Goal: Book appointment/travel/reservation

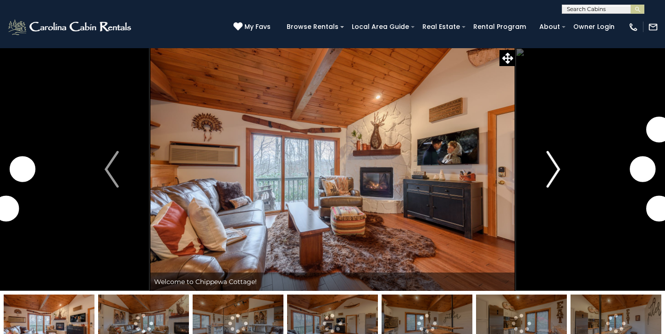
click at [554, 167] on img "Next" at bounding box center [553, 169] width 14 height 37
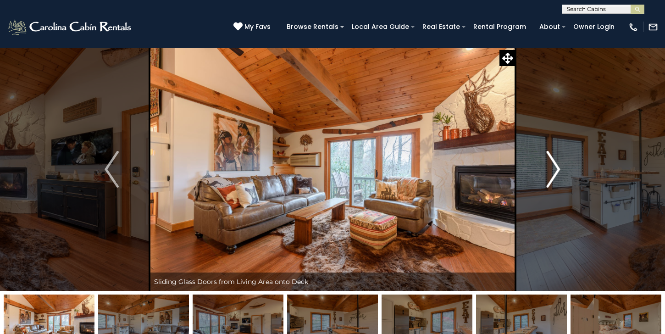
click at [554, 168] on img "Next" at bounding box center [553, 169] width 14 height 37
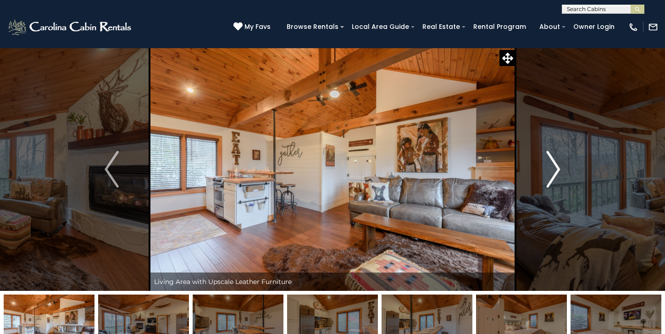
click at [557, 168] on img "Next" at bounding box center [553, 169] width 14 height 37
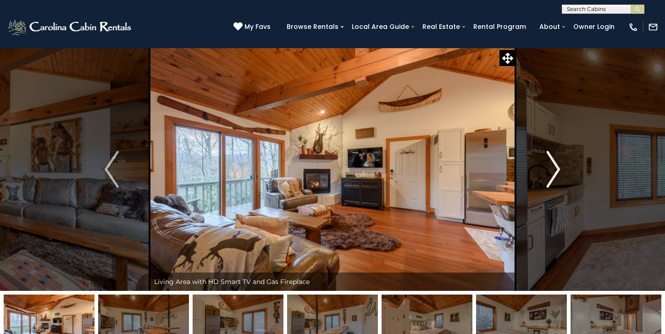
click at [557, 168] on img "Next" at bounding box center [553, 169] width 14 height 37
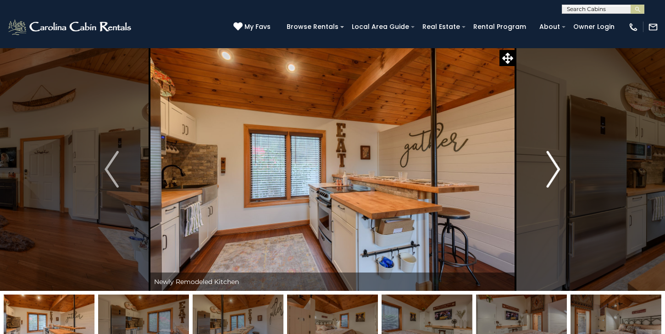
click at [557, 168] on img "Next" at bounding box center [553, 169] width 14 height 37
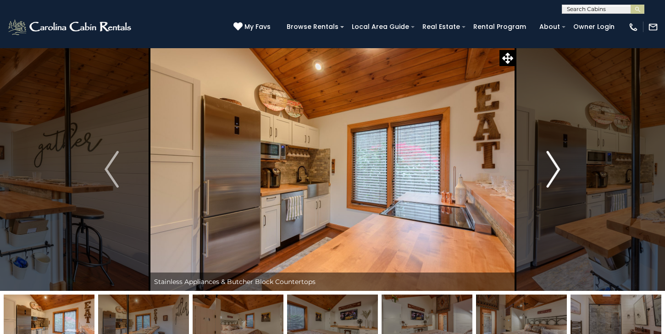
click at [557, 168] on img "Next" at bounding box center [553, 169] width 14 height 37
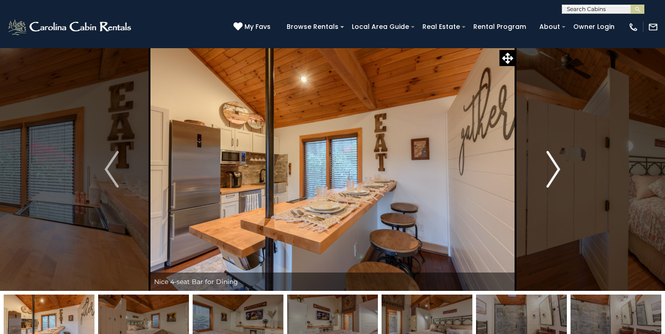
click at [557, 168] on img "Next" at bounding box center [553, 169] width 14 height 37
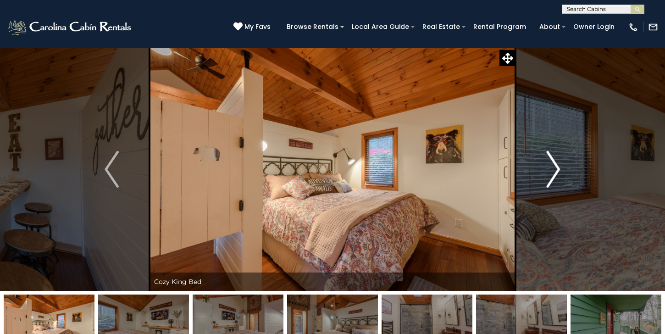
click at [557, 167] on img "Next" at bounding box center [553, 169] width 14 height 37
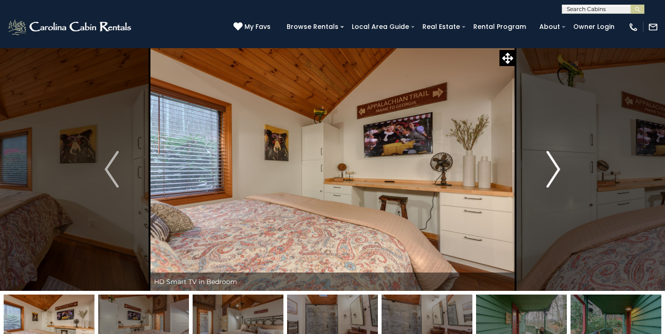
click at [557, 167] on img "Next" at bounding box center [553, 169] width 14 height 37
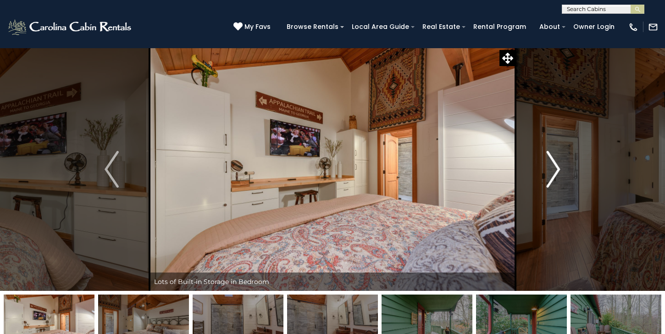
click at [557, 167] on img "Next" at bounding box center [553, 169] width 14 height 37
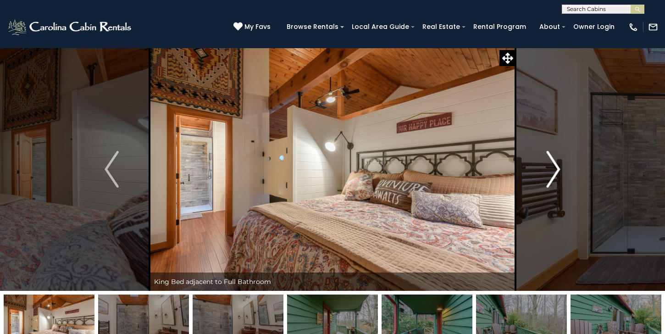
click at [557, 167] on img "Next" at bounding box center [553, 169] width 14 height 37
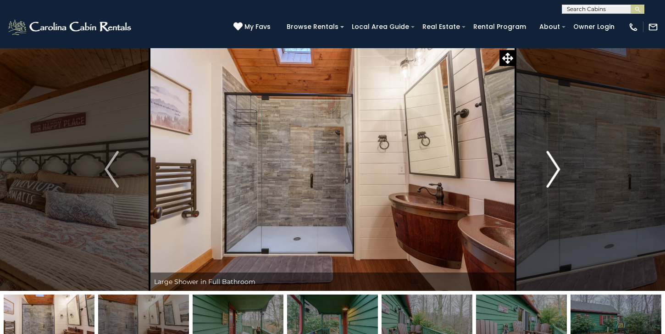
click at [557, 167] on img "Next" at bounding box center [553, 169] width 14 height 37
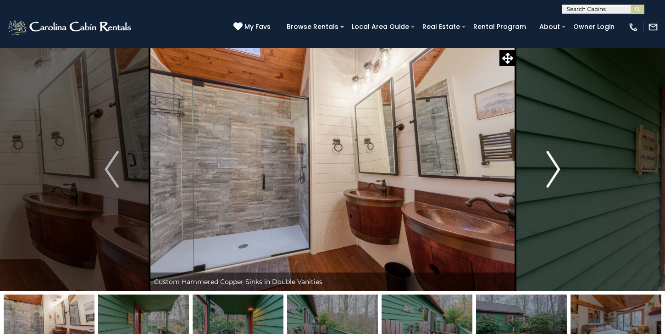
click at [557, 167] on img "Next" at bounding box center [553, 169] width 14 height 37
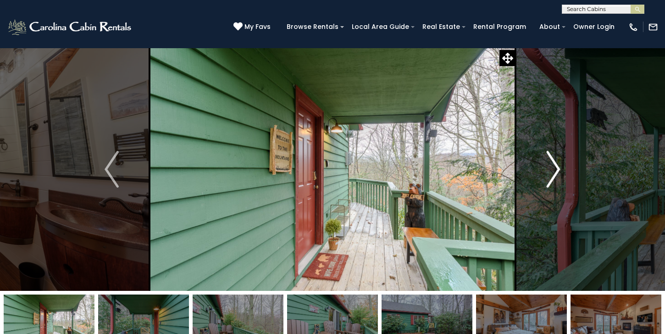
click at [557, 167] on img "Next" at bounding box center [553, 169] width 14 height 37
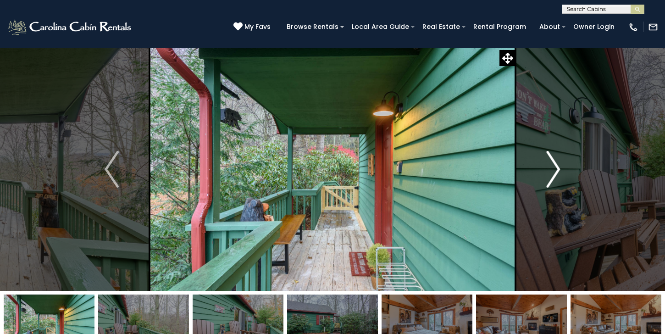
click at [557, 167] on img "Next" at bounding box center [553, 169] width 14 height 37
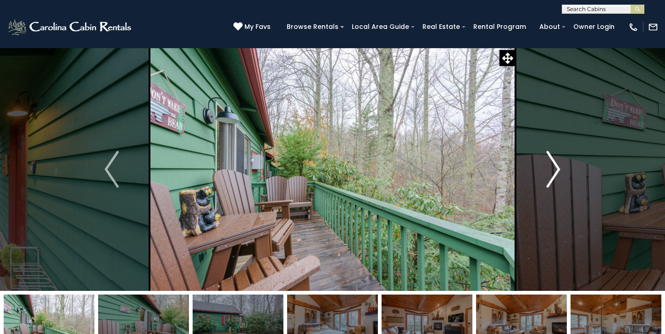
click at [557, 167] on img "Next" at bounding box center [553, 169] width 14 height 37
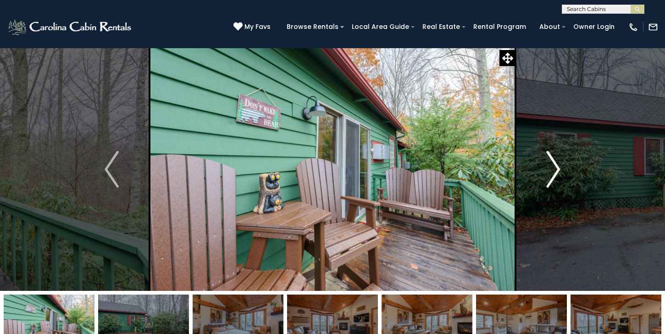
click at [557, 167] on img "Next" at bounding box center [553, 169] width 14 height 37
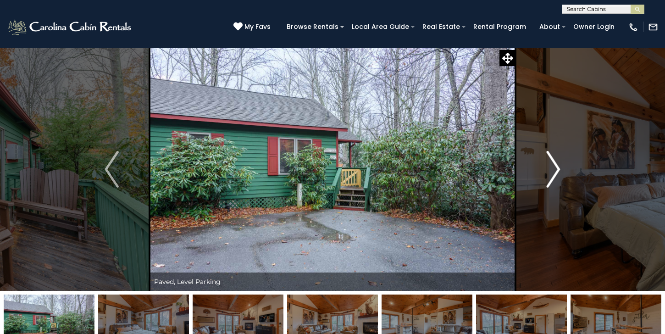
click at [557, 167] on img "Next" at bounding box center [553, 169] width 14 height 37
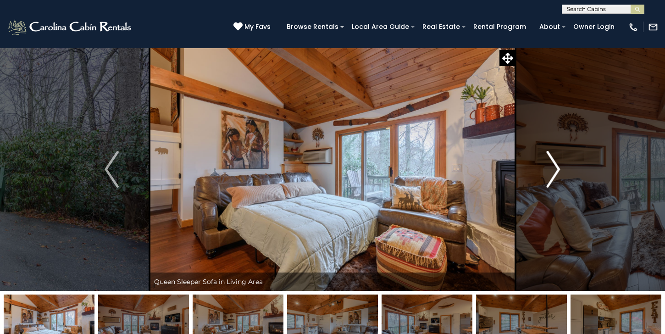
click at [557, 167] on img "Next" at bounding box center [553, 169] width 14 height 37
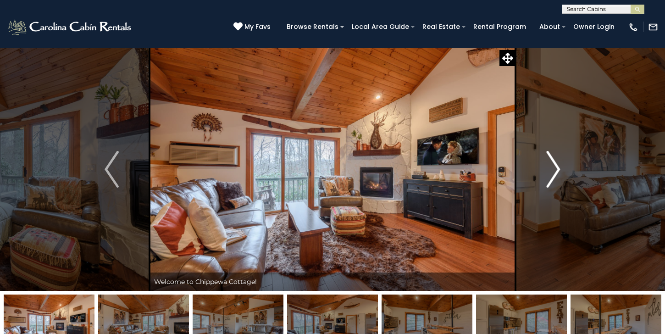
click at [557, 167] on img "Next" at bounding box center [553, 169] width 14 height 37
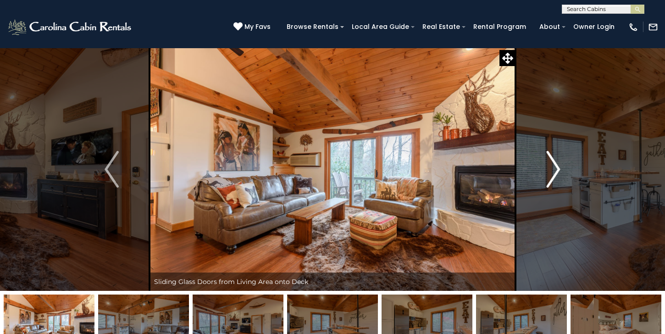
click at [557, 167] on img "Next" at bounding box center [553, 169] width 14 height 37
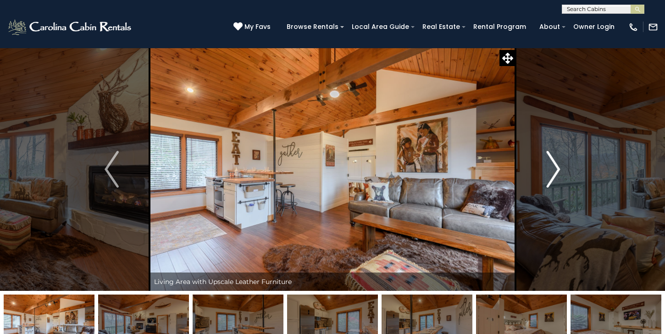
click at [557, 167] on img "Next" at bounding box center [553, 169] width 14 height 37
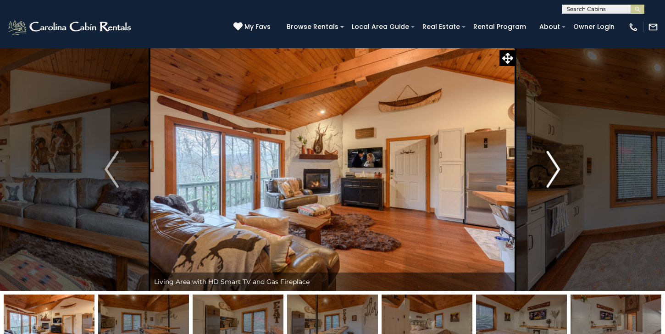
click at [557, 167] on img "Next" at bounding box center [553, 169] width 14 height 37
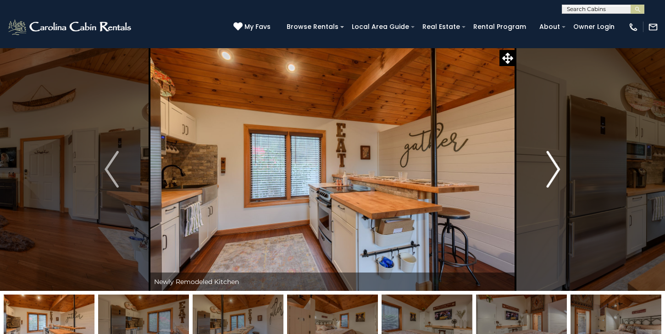
click at [557, 167] on img "Next" at bounding box center [553, 169] width 14 height 37
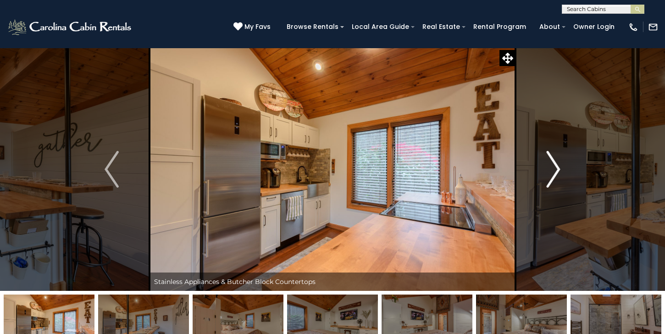
click at [557, 167] on img "Next" at bounding box center [553, 169] width 14 height 37
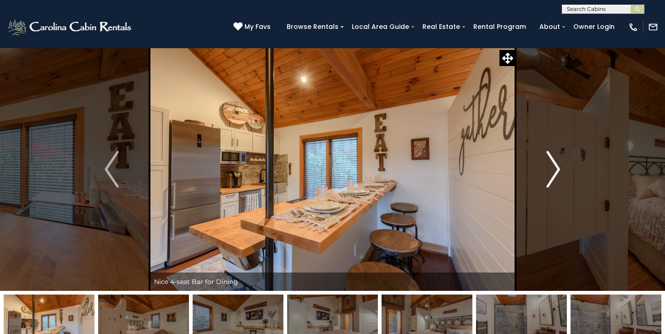
click at [557, 167] on img "Next" at bounding box center [553, 169] width 14 height 37
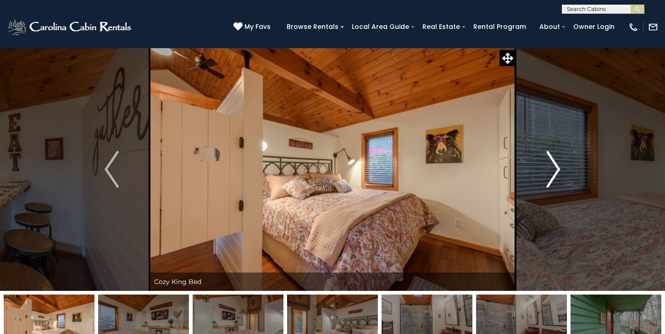
click at [557, 167] on img "Next" at bounding box center [553, 169] width 14 height 37
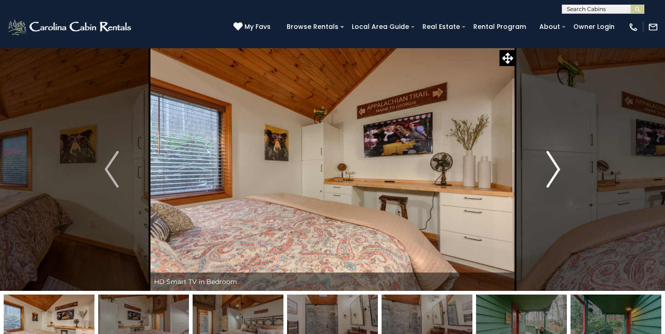
click at [557, 167] on img "Next" at bounding box center [553, 169] width 14 height 37
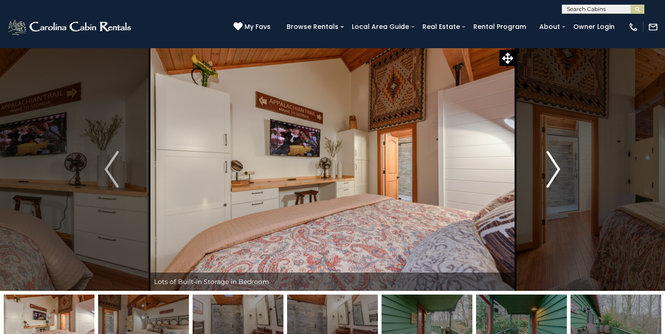
click at [557, 167] on img "Next" at bounding box center [553, 169] width 14 height 37
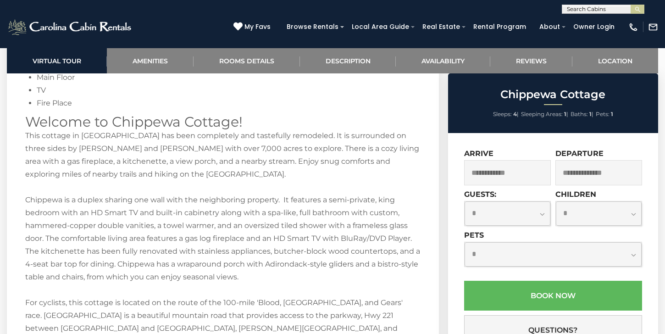
scroll to position [1170, 0]
drag, startPoint x: 83, startPoint y: 135, endPoint x: 126, endPoint y: 138, distance: 43.7
click at [126, 138] on div "Additional Room Details: Living Room Sleeper Sofa (2) Shared Full Bath Shower M…" at bounding box center [222, 253] width 395 height 495
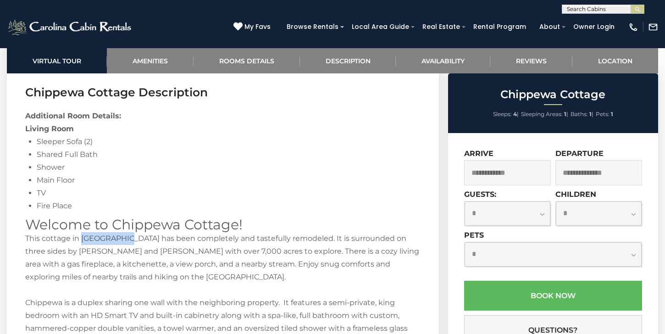
scroll to position [1066, 0]
copy div "Yonahlossee"
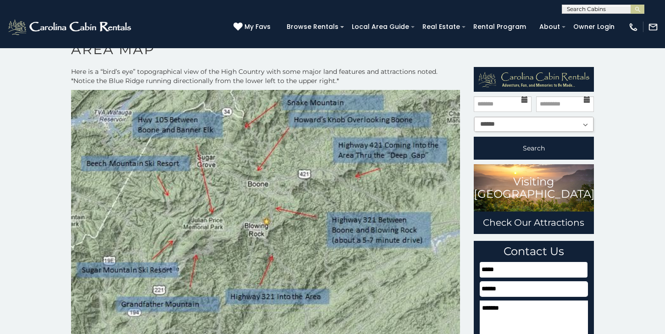
scroll to position [15, 0]
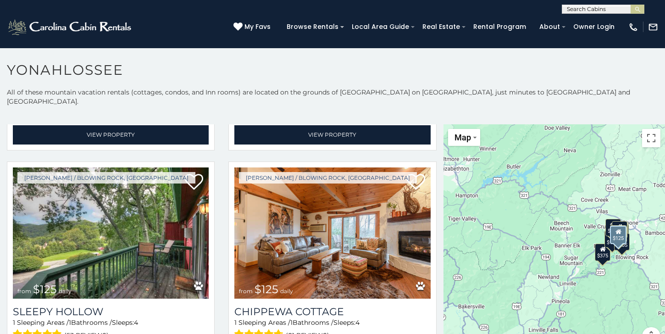
scroll to position [1291, 0]
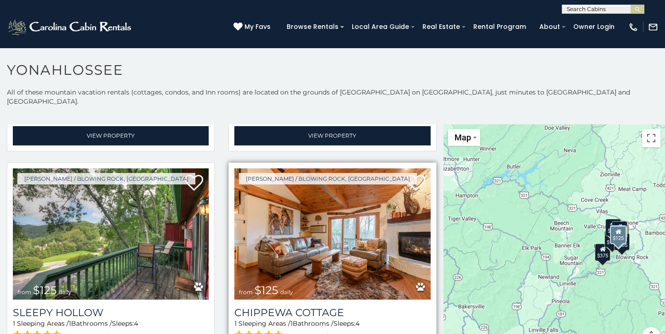
click at [363, 196] on img at bounding box center [332, 233] width 196 height 131
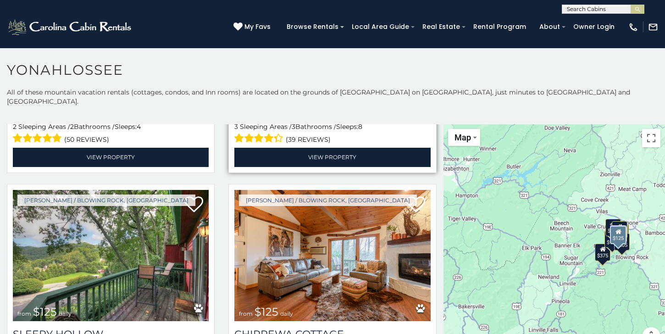
scroll to position [1273, 0]
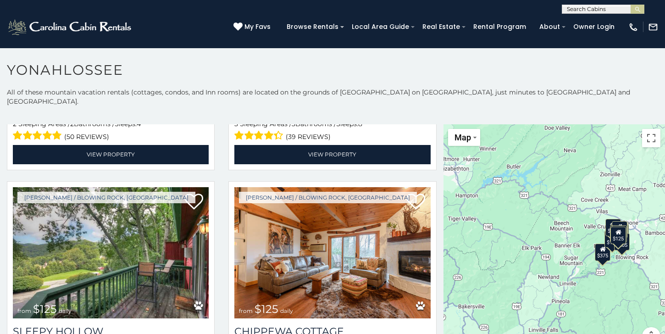
click at [573, 256] on div "$480 $315 $675 $165 $125 $205 $155 $220 $120 $140 $200 $135 $125 $125 $375 $395…" at bounding box center [555, 240] width 222 height 232
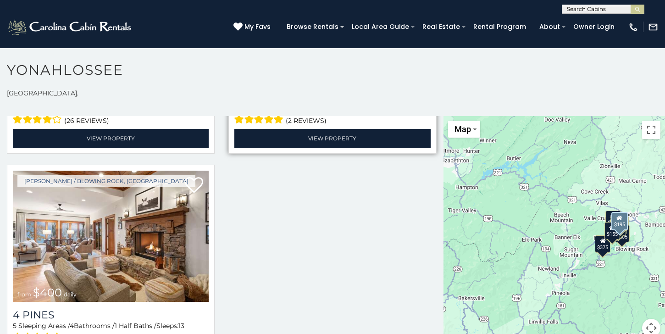
scroll to position [1969, 0]
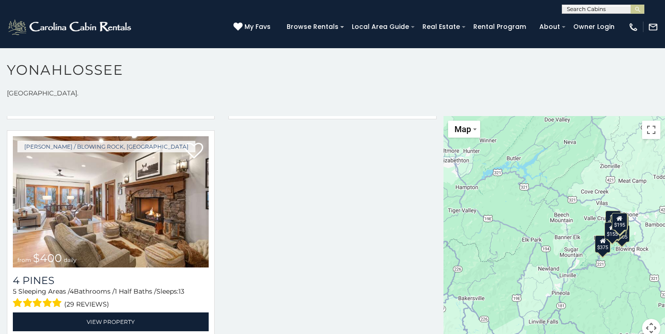
click at [545, 203] on div "$480 $315 $675 $165 $125 $205 $155 $220 $120 $140 $200 $135 $125 $125 $375 $395…" at bounding box center [555, 232] width 222 height 232
click at [562, 258] on div "$480 $315 $675 $165 $125 $205 $155 $220 $120 $140 $200 $135 $125 $125 $375 $395…" at bounding box center [555, 232] width 222 height 232
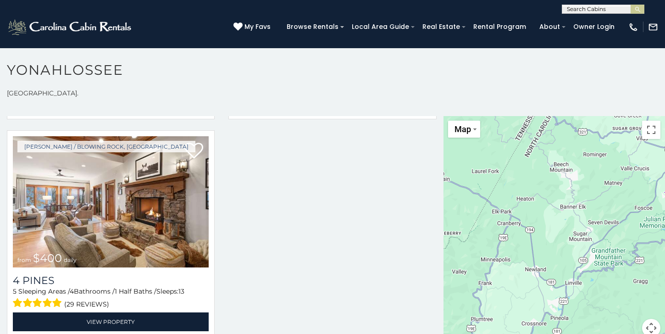
scroll to position [225, 0]
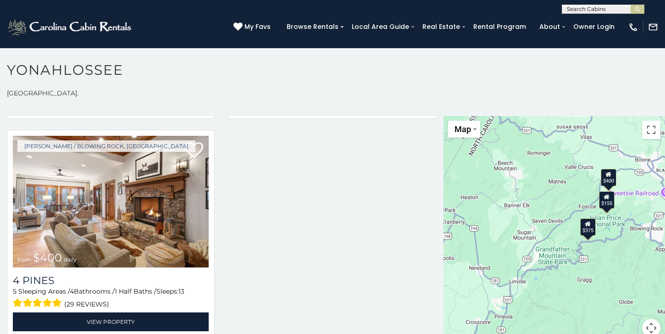
drag, startPoint x: 611, startPoint y: 253, endPoint x: 553, endPoint y: 252, distance: 57.8
click at [553, 252] on div "$375 $155 $400" at bounding box center [555, 232] width 222 height 232
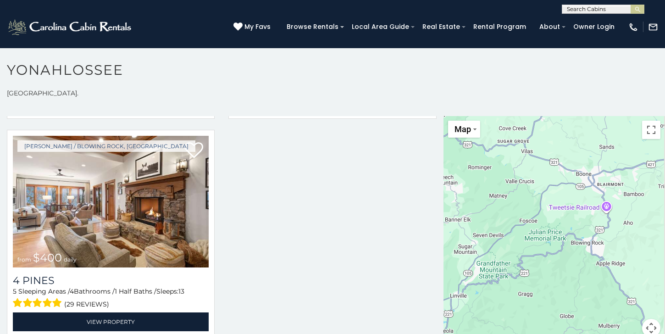
scroll to position [1969, 0]
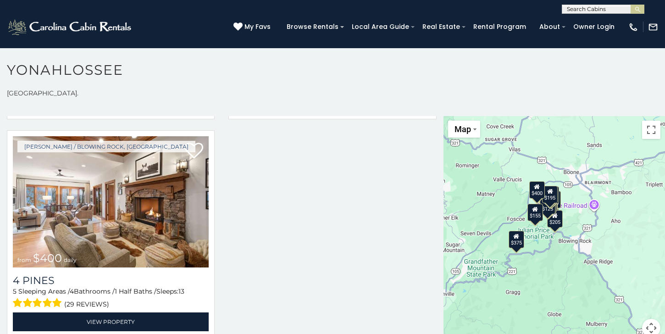
drag, startPoint x: 553, startPoint y: 252, endPoint x: 480, endPoint y: 264, distance: 73.5
click at [480, 264] on div "$480 $315 $675 $165 $125 $205 $155 $220 $120 $140 $200 $135 $125 $125 $375 $395…" at bounding box center [555, 232] width 222 height 232
click at [553, 241] on div "$480 $315 $675 $165 $125 $205 $155 $220 $120 $140 $200 $135 $125 $125 $375 $395…" at bounding box center [555, 232] width 222 height 232
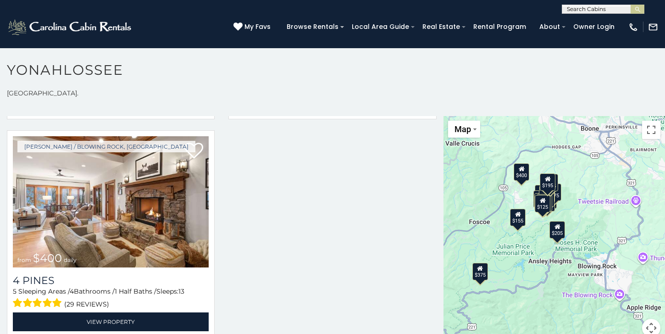
drag, startPoint x: 526, startPoint y: 223, endPoint x: 526, endPoint y: 259, distance: 36.2
click at [526, 259] on div "$480 $315 $675 $165 $125 $205 $155 $220 $120 $140 $200 $135 $125 $125 $375 $395…" at bounding box center [555, 232] width 222 height 232
click at [503, 216] on div "$480 $315 $675 $165 $125 $205 $155 $220 $120 $140 $200 $135 $125 $125 $375 $395…" at bounding box center [555, 232] width 222 height 232
click at [503, 211] on div "$480 $315 $675 $165 $125 $205 $155 $220 $120 $140 $200 $135 $125 $125 $375 $395…" at bounding box center [555, 232] width 222 height 232
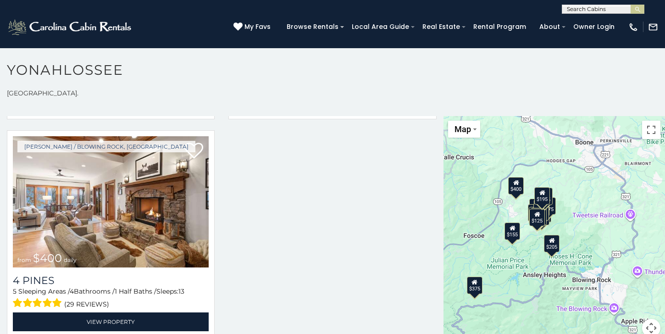
drag, startPoint x: 578, startPoint y: 217, endPoint x: 449, endPoint y: 253, distance: 133.8
click at [449, 253] on div "$480 $315 $675 $165 $125 $205 $155 $220 $120 $140 $200 $135 $125 $125 $375 $395…" at bounding box center [555, 232] width 222 height 232
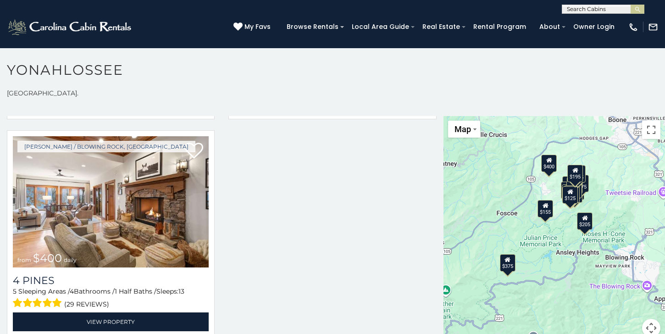
drag, startPoint x: 538, startPoint y: 222, endPoint x: 571, endPoint y: 198, distance: 40.7
click at [571, 198] on div "$480 $315 $675 $165 $125 $205 $155 $220 $120 $140 $200 $135 $125 $125 $375 $395…" at bounding box center [555, 232] width 222 height 232
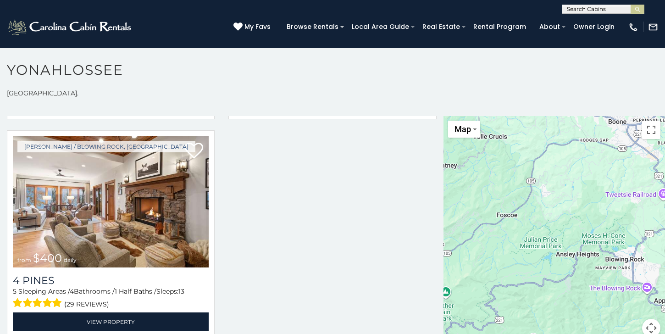
click at [519, 258] on div at bounding box center [555, 232] width 222 height 232
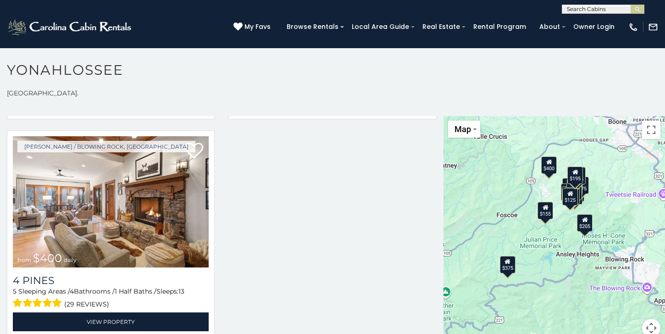
click at [528, 178] on div "$480 $315 $675 $165 $125 $205 $155 $220 $120 $140 $200 $135 $125 $125 $375 $395…" at bounding box center [555, 232] width 222 height 232
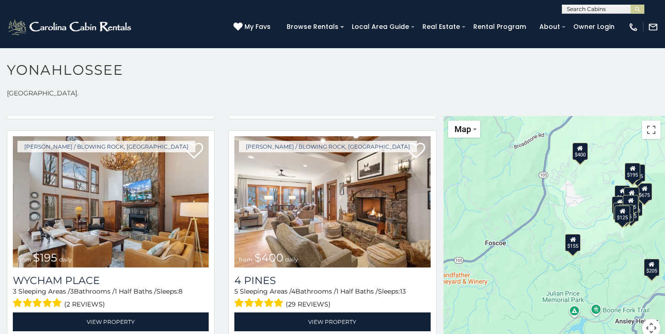
scroll to position [1752, 0]
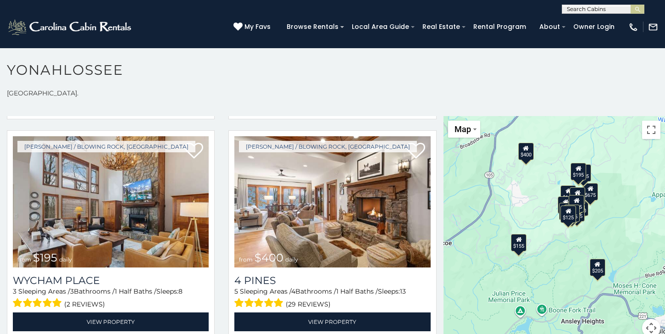
click at [489, 182] on div "$480 $315 $675 $165 $125 $205 $155 $220 $120 $140 $200 $135 $125 $125 $395 $155…" at bounding box center [555, 232] width 222 height 232
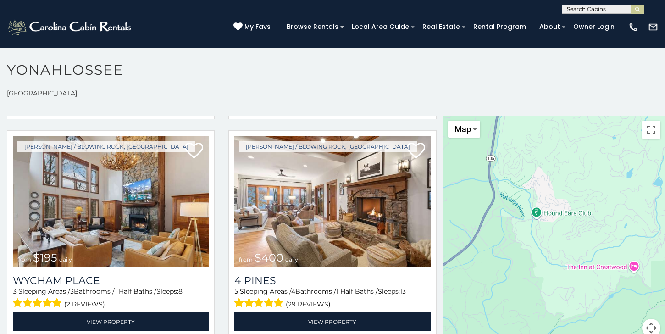
scroll to position [879, 0]
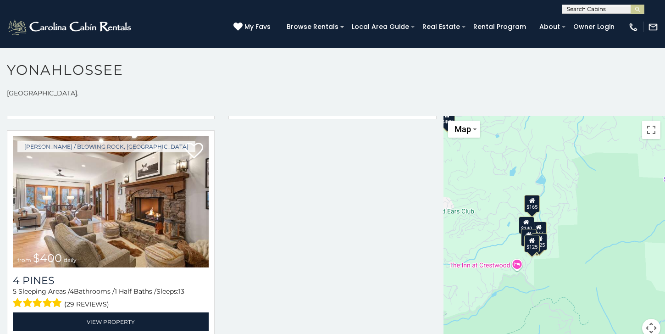
drag, startPoint x: 599, startPoint y: 234, endPoint x: 481, endPoint y: 232, distance: 117.9
click at [481, 232] on div "$165 $125 $155 $140 $200 $125 $125 $155 $400" at bounding box center [555, 232] width 222 height 232
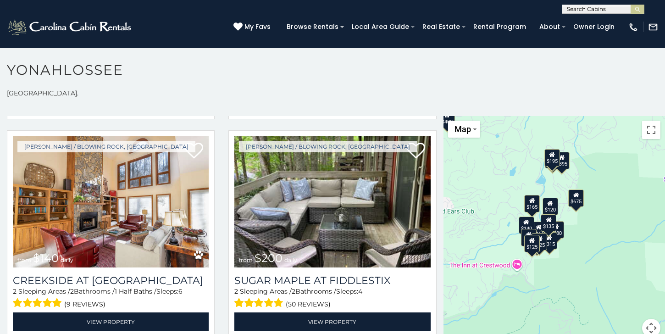
scroll to position [1533, 0]
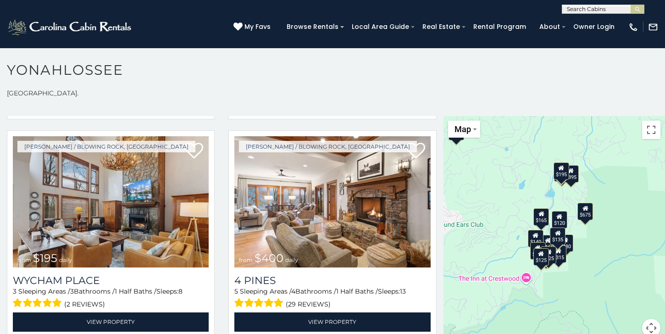
drag, startPoint x: 559, startPoint y: 310, endPoint x: 568, endPoint y: 324, distance: 16.9
click at [568, 324] on div "$480 $315 $675 $165 $125 $155 $220 $120 $140 $200 $135 $125 $125 $395 $195 $400" at bounding box center [555, 232] width 222 height 232
click at [540, 251] on div "$125" at bounding box center [542, 256] width 16 height 17
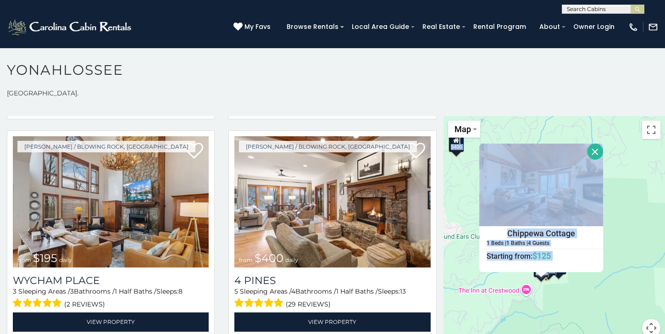
click at [547, 291] on div "$480 $315 $675 $165 $125 $155 $220 $120 $140 $200 $135 $125 $125 $395 $195 $400…" at bounding box center [555, 232] width 222 height 232
click at [595, 144] on button "Close" at bounding box center [595, 152] width 16 height 16
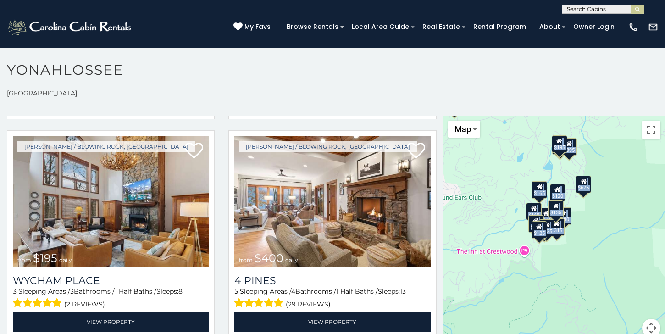
drag, startPoint x: 575, startPoint y: 292, endPoint x: 573, endPoint y: 252, distance: 40.0
click at [573, 252] on div "$480 $315 $675 $165 $125 $155 $220 $120 $140 $200 $135 $125 $125 $395 $195 $400" at bounding box center [555, 232] width 222 height 232
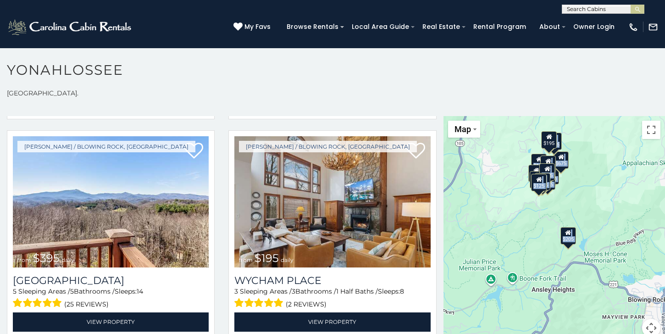
drag, startPoint x: 573, startPoint y: 252, endPoint x: 561, endPoint y: 133, distance: 119.1
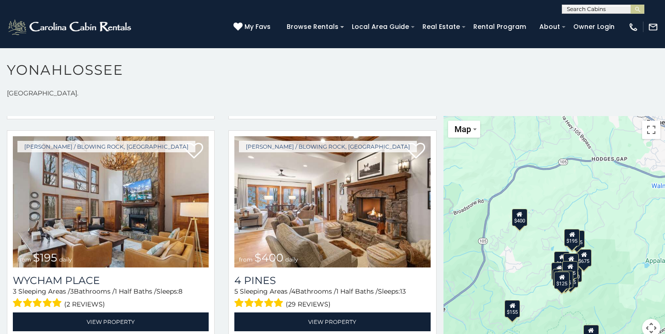
scroll to position [5, 0]
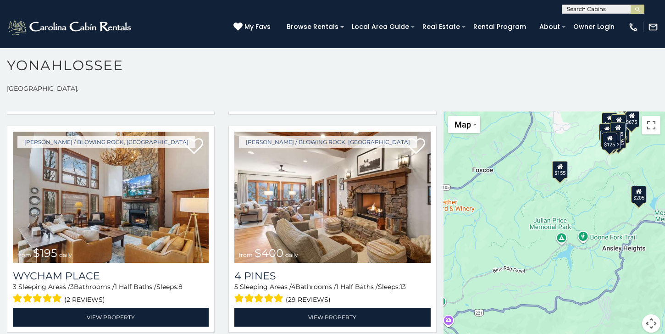
drag, startPoint x: 616, startPoint y: 236, endPoint x: 684, endPoint y: 195, distance: 79.4
click at [665, 195] on html "**********" at bounding box center [332, 164] width 665 height 339
